Goal: Obtain resource: Download file/media

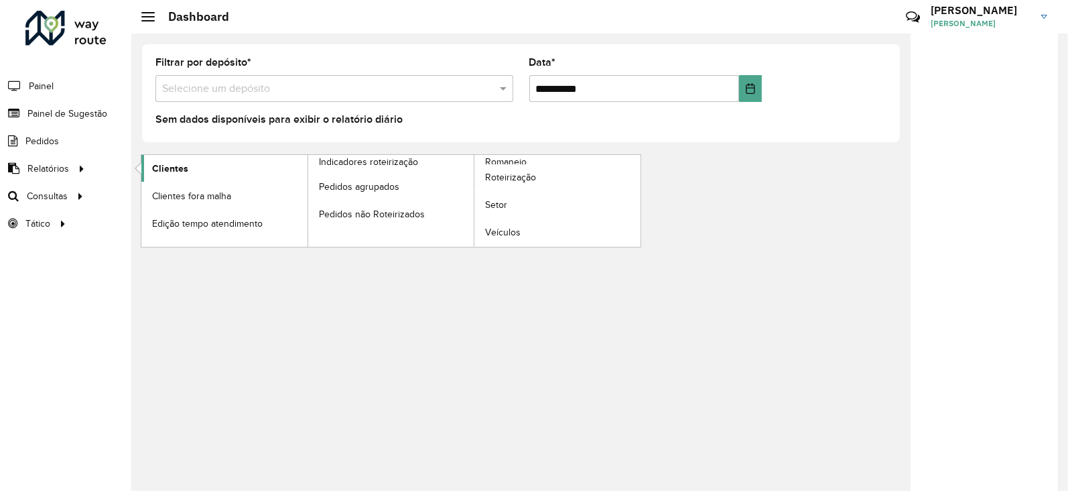
click at [171, 159] on link "Clientes" at bounding box center [224, 168] width 166 height 27
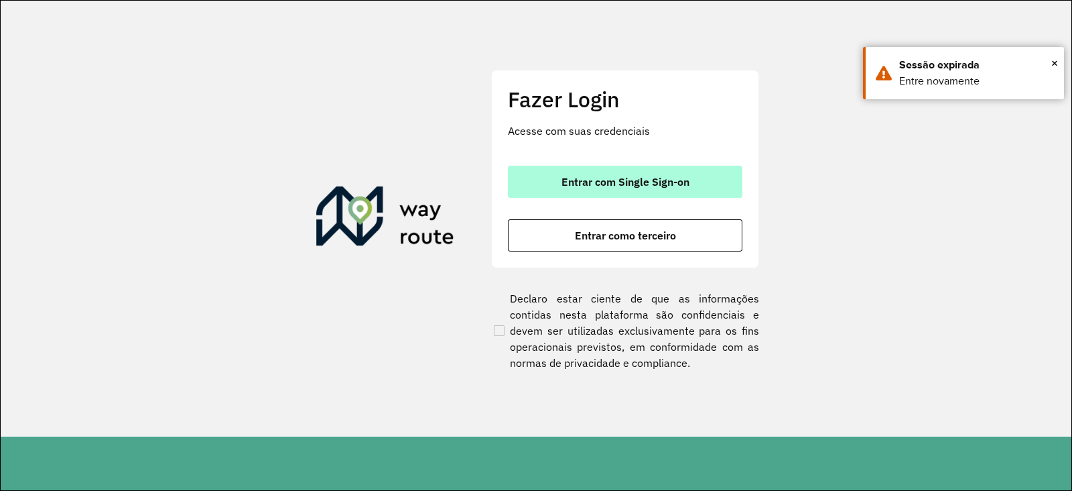
click at [582, 186] on span "Entrar com Single Sign-on" at bounding box center [626, 181] width 128 height 11
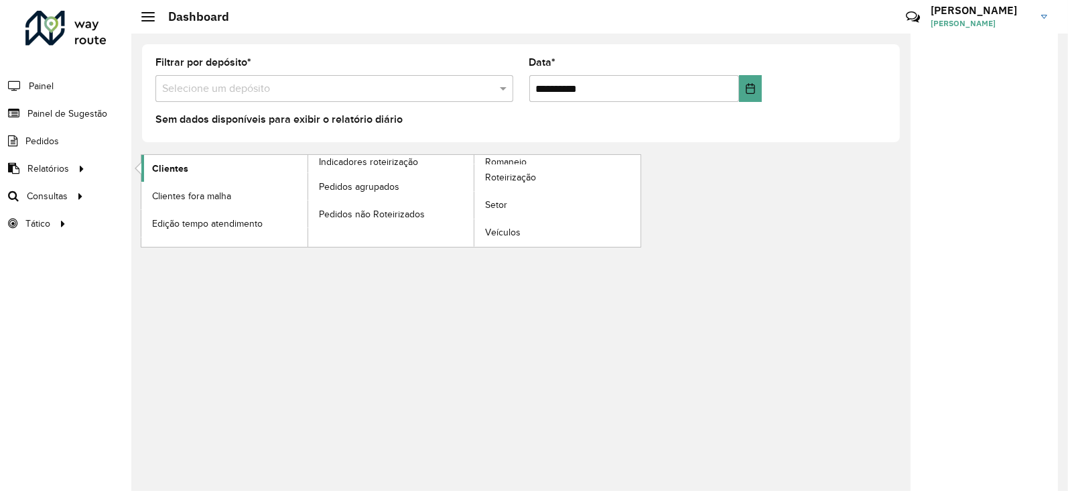
click at [185, 166] on span "Clientes" at bounding box center [170, 168] width 36 height 14
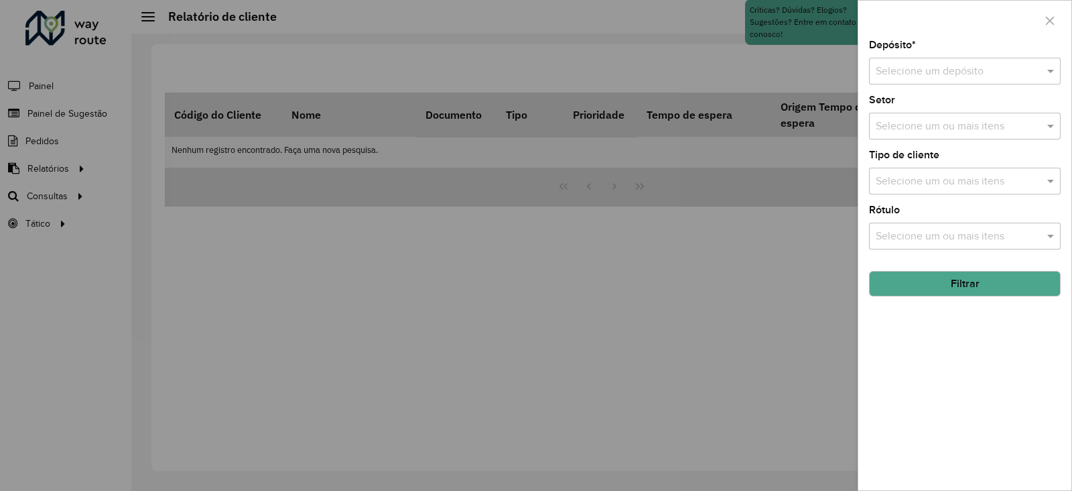
click at [908, 64] on input "text" at bounding box center [951, 72] width 151 height 16
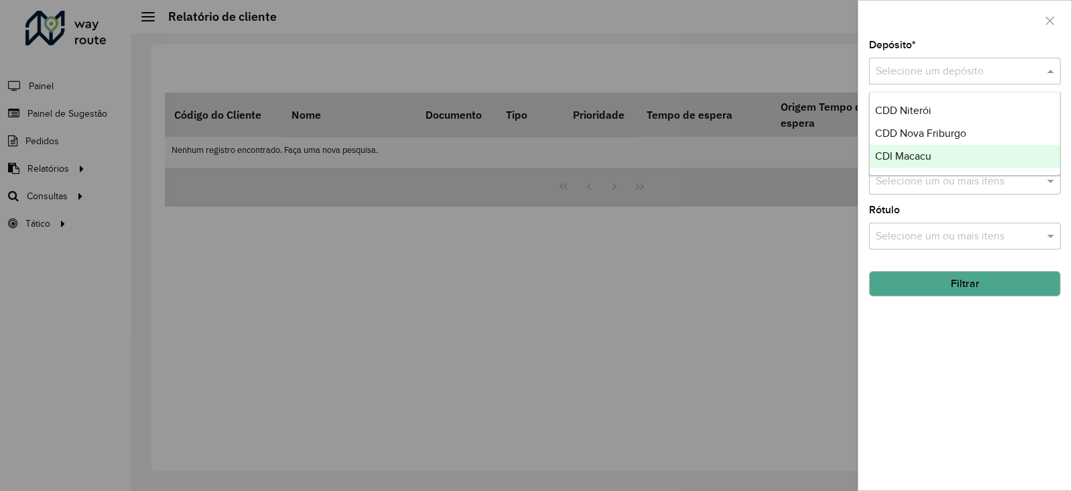
click at [921, 157] on span "CDI Macacu" at bounding box center [903, 155] width 56 height 11
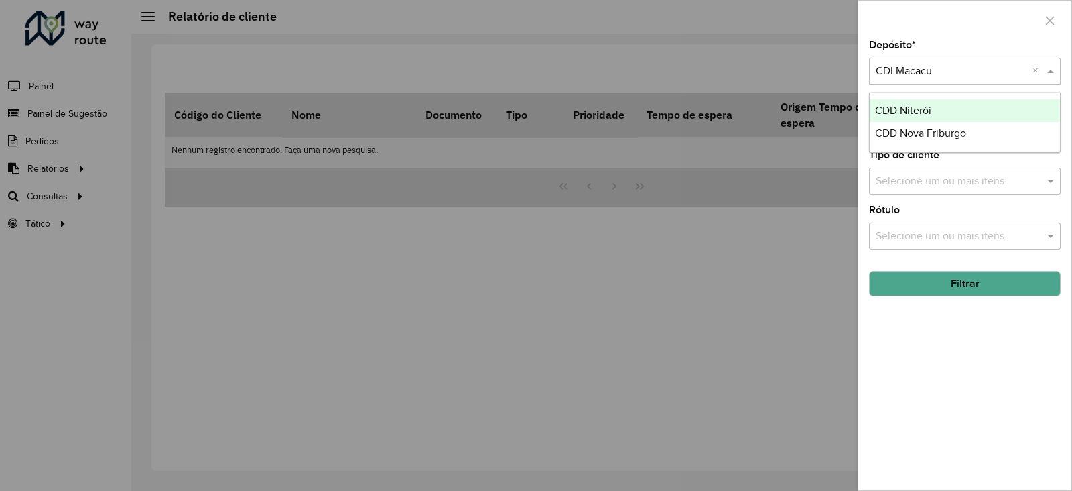
click at [965, 76] on input "text" at bounding box center [951, 72] width 151 height 16
click at [937, 112] on div "CDD Niterói" at bounding box center [965, 110] width 190 height 23
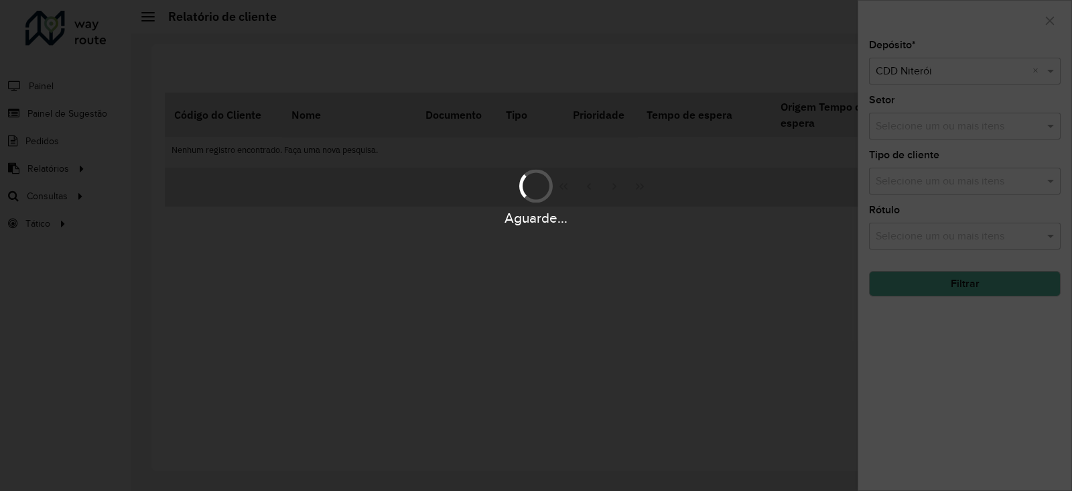
type input "*"
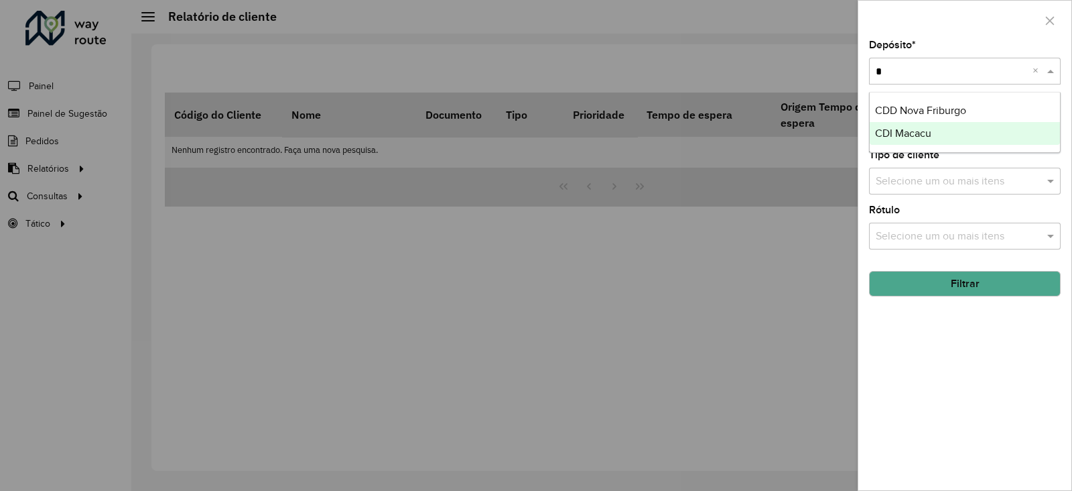
click at [900, 132] on span "CDI Macacu" at bounding box center [903, 132] width 56 height 11
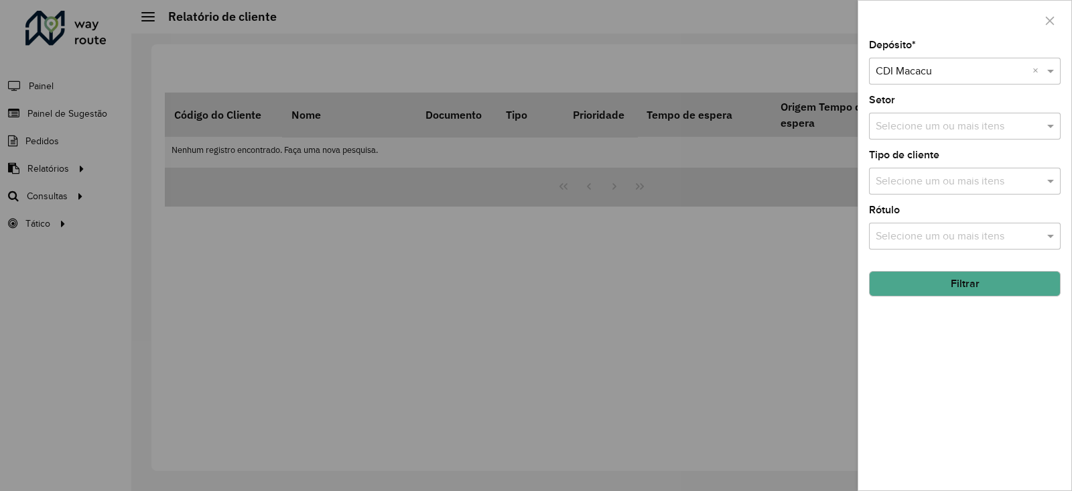
click at [923, 278] on button "Filtrar" at bounding box center [965, 283] width 192 height 25
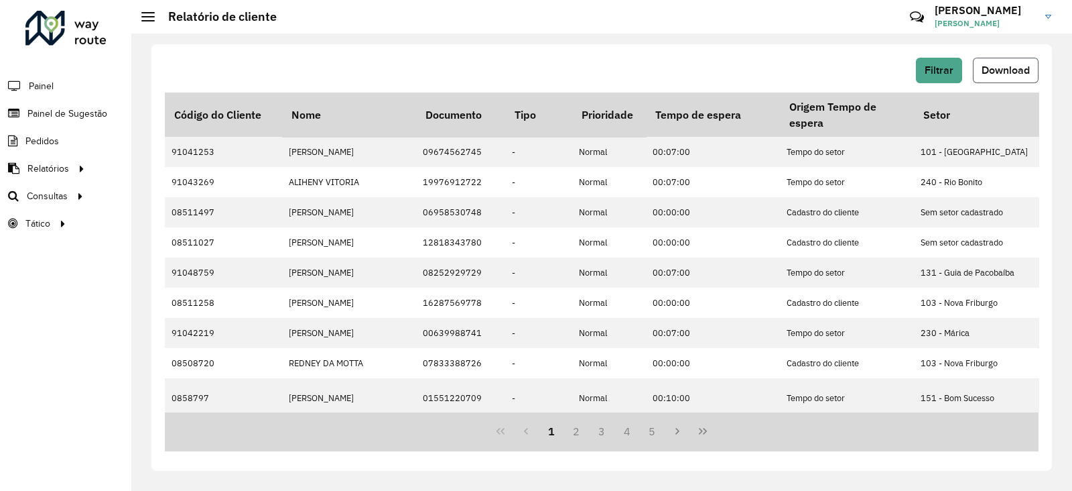
click at [992, 66] on span "Download" at bounding box center [1006, 69] width 48 height 11
click at [939, 68] on span "Filtrar" at bounding box center [939, 69] width 29 height 11
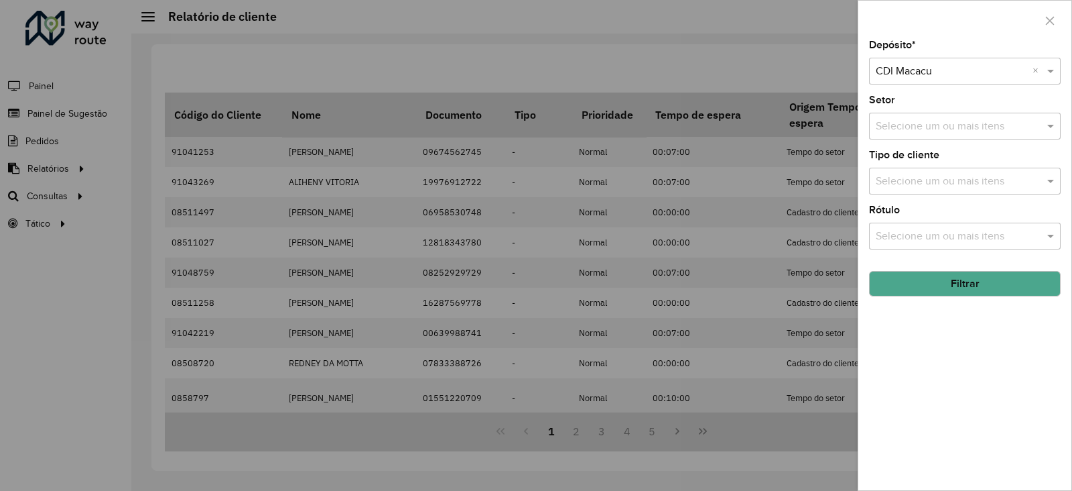
click at [686, 62] on div at bounding box center [536, 245] width 1072 height 491
